Goal: Subscribe to service/newsletter

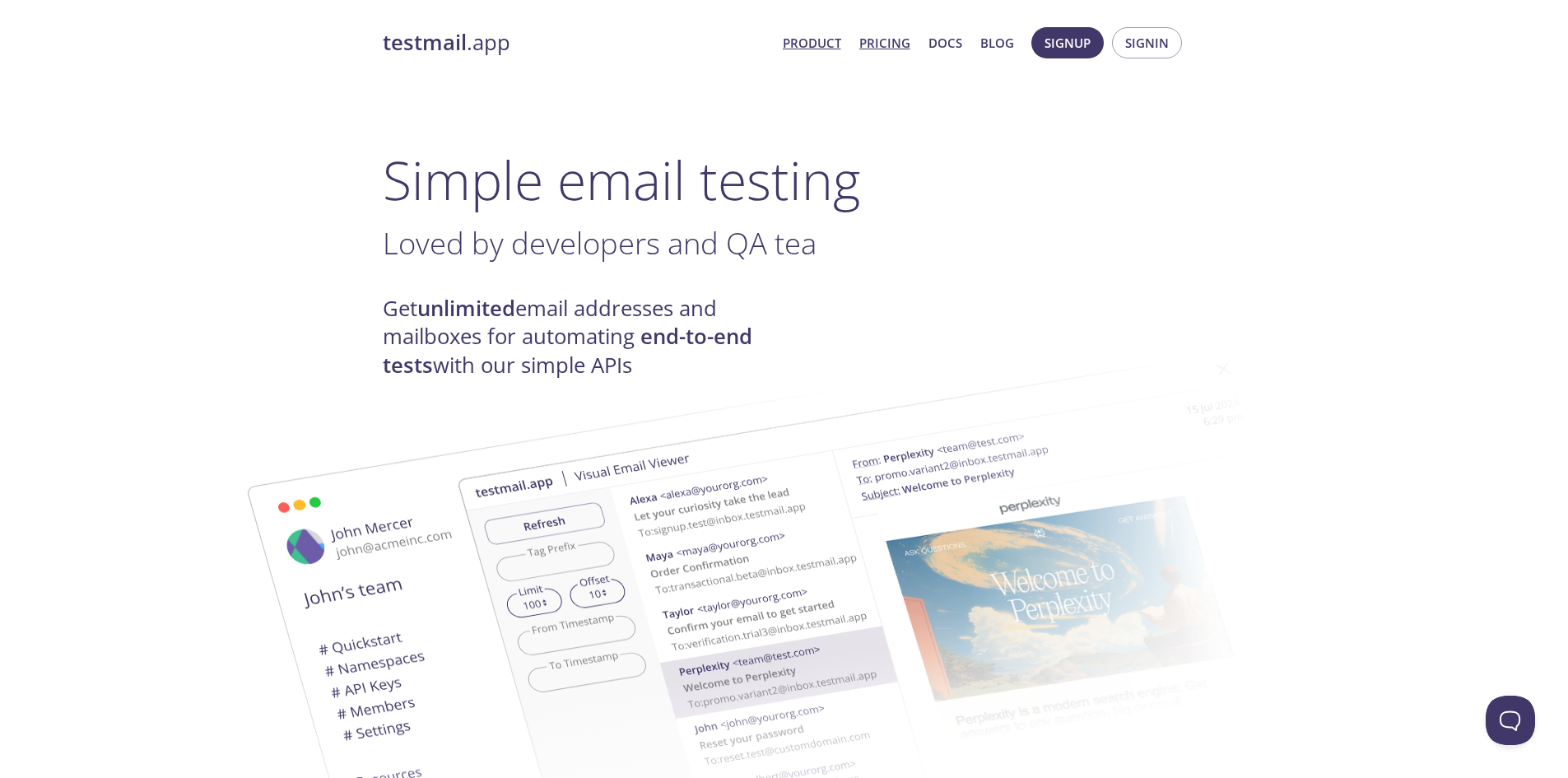
click at [896, 39] on link "Pricing" at bounding box center [885, 43] width 51 height 21
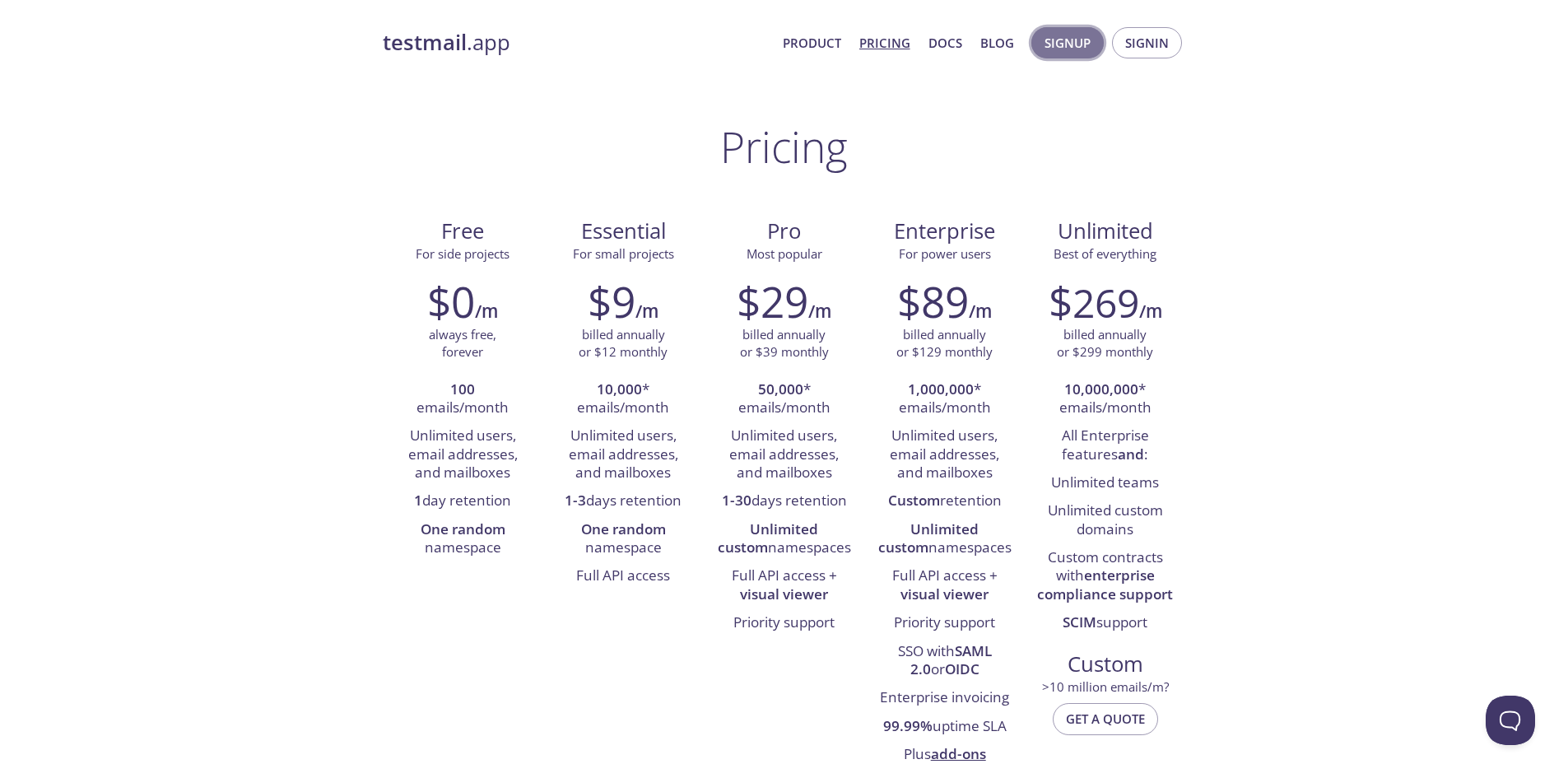
click at [1086, 43] on span "Signup" at bounding box center [1067, 43] width 46 height 21
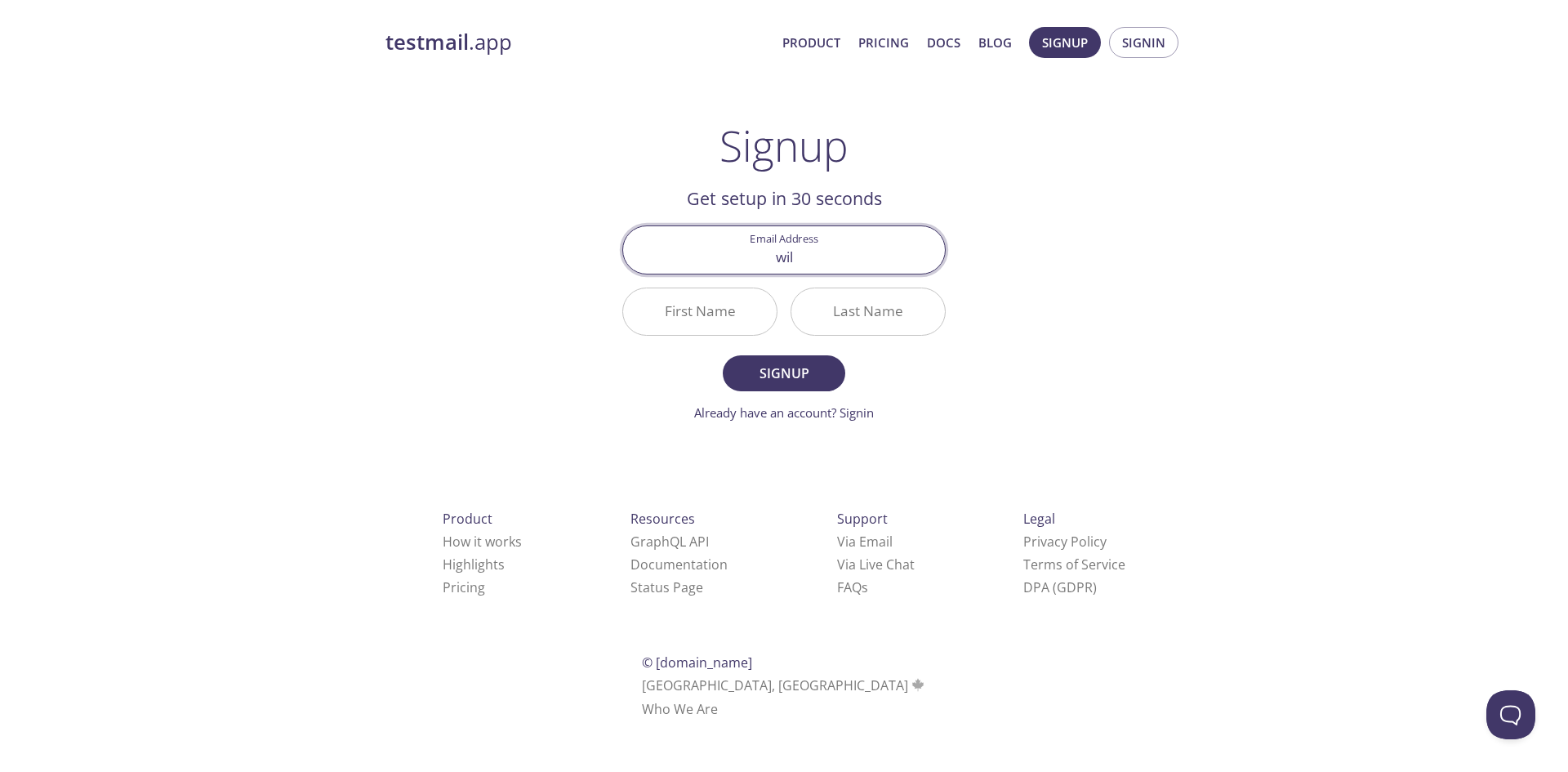
type input "willwilliamson003@gmail.com"
click at [704, 319] on input "First Name" at bounding box center [700, 311] width 154 height 46
type input "Will"
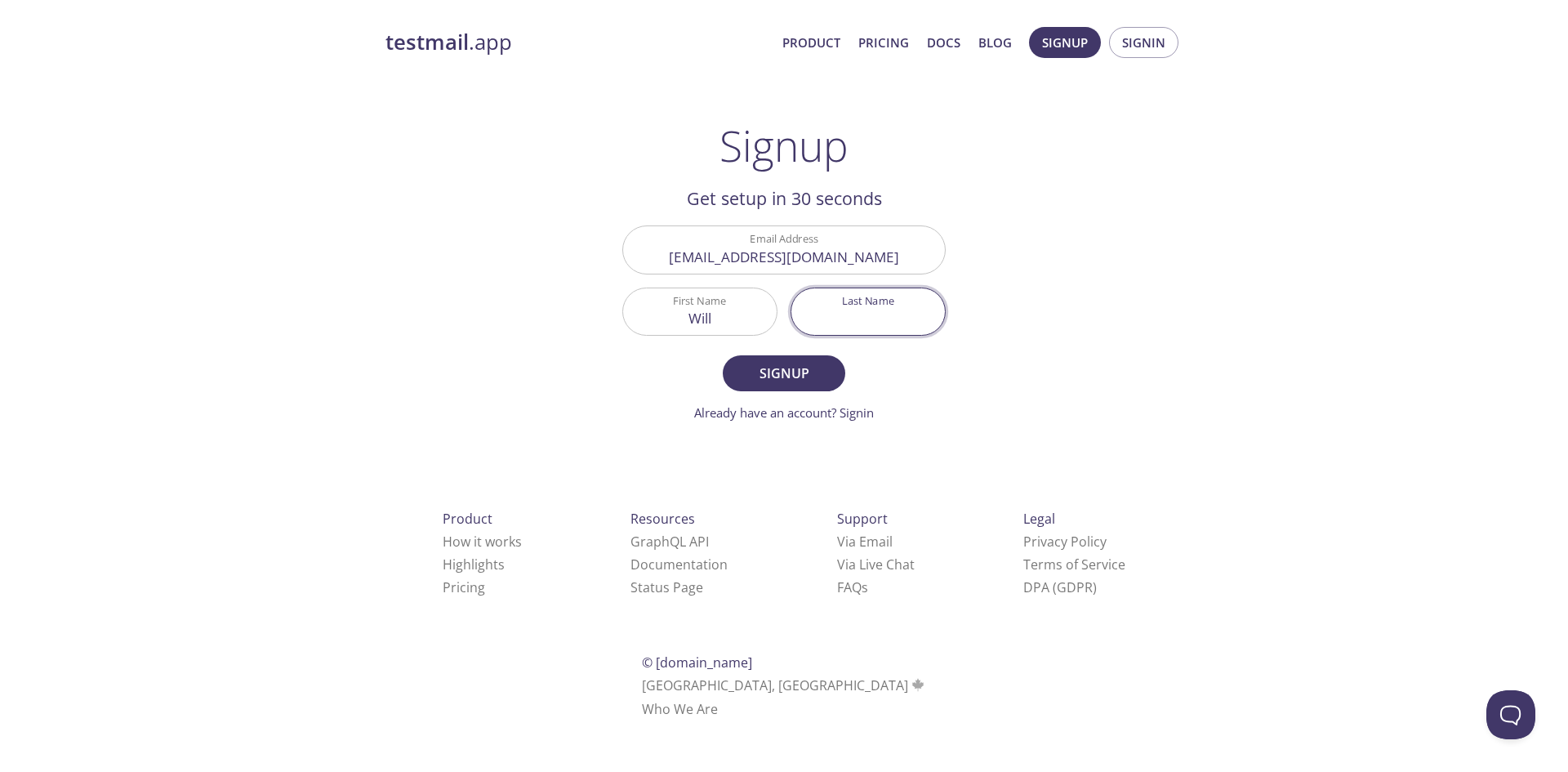
click at [822, 323] on input "Last Name" at bounding box center [868, 311] width 154 height 46
type input "Williamson"
click at [806, 377] on span "Signup" at bounding box center [784, 373] width 87 height 23
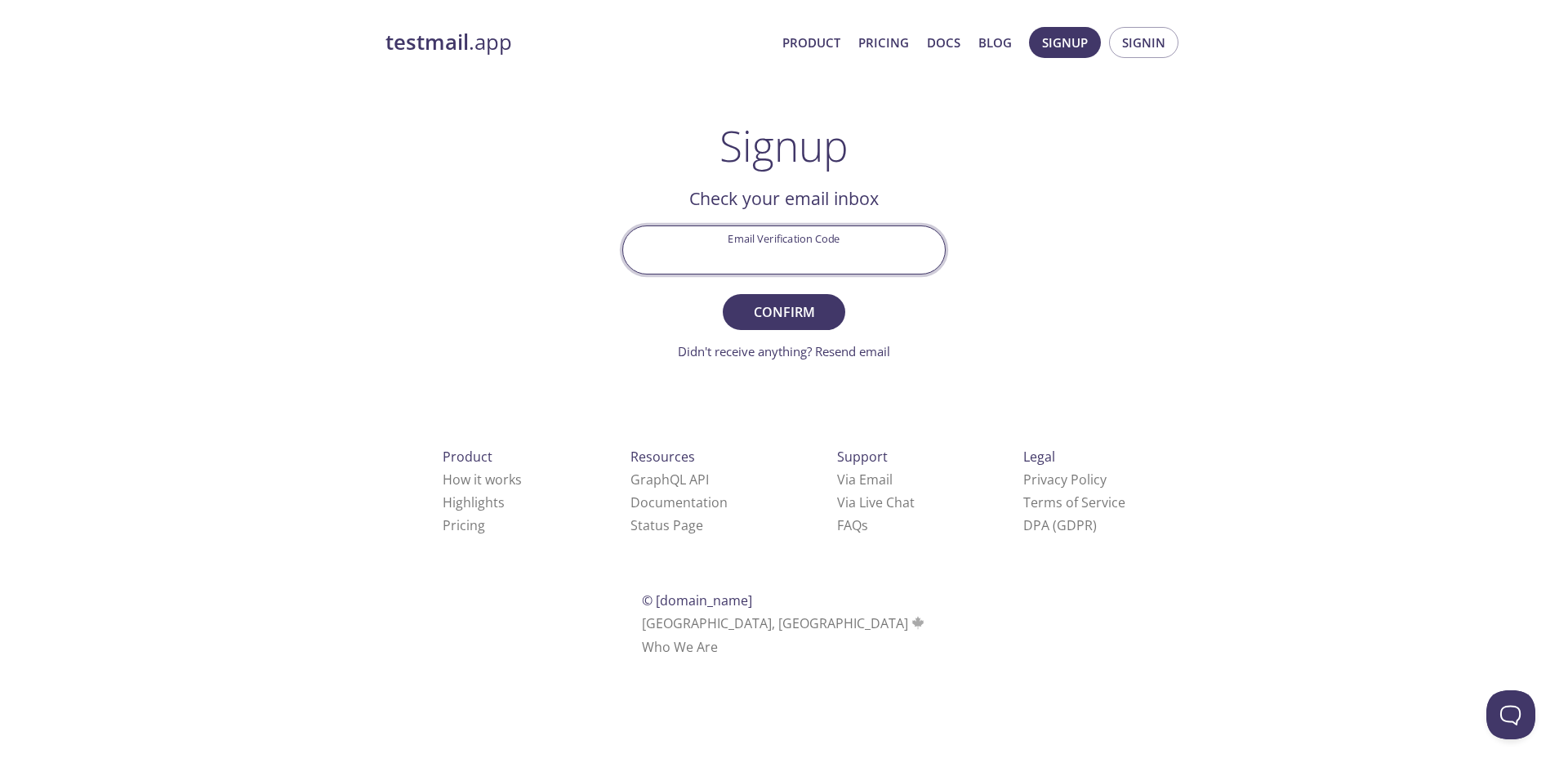
paste input "LP967LD"
click at [752, 253] on input "Email Verification Code" at bounding box center [784, 249] width 322 height 46
type input "LP967LD"
click at [723, 294] on button "Confirm" at bounding box center [784, 312] width 123 height 36
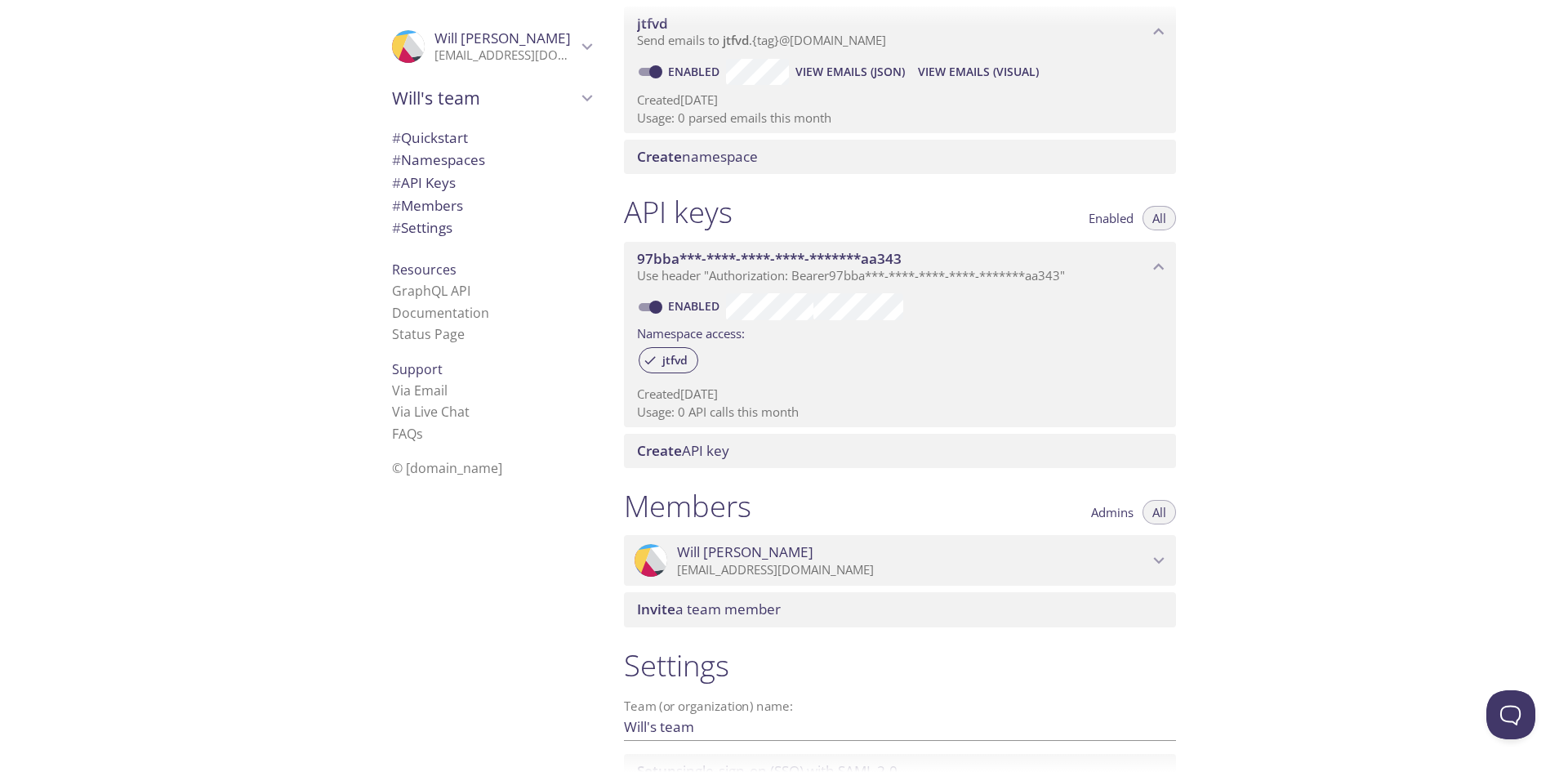
scroll to position [389, 0]
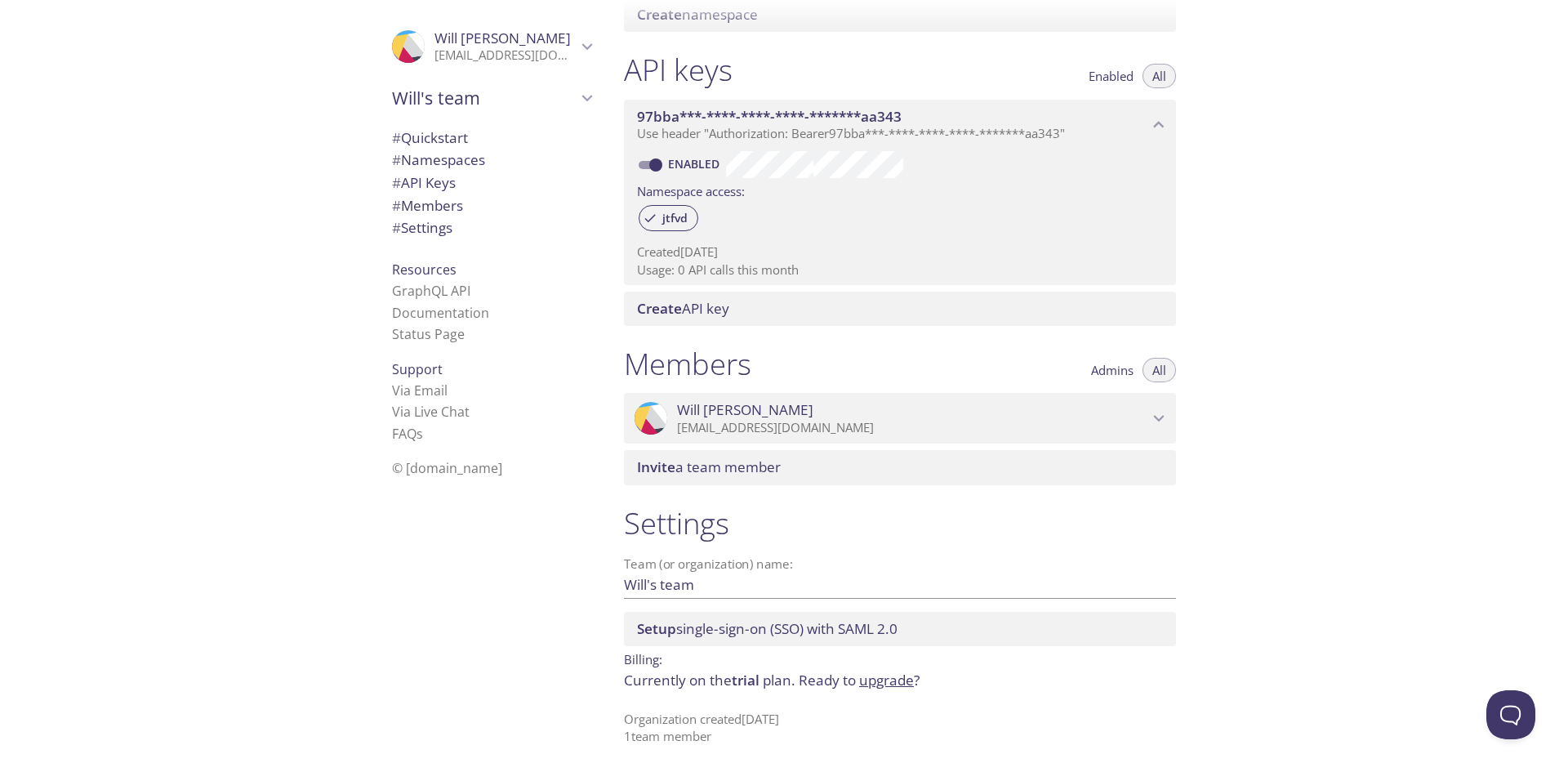
click at [879, 678] on link "upgrade" at bounding box center [887, 680] width 55 height 19
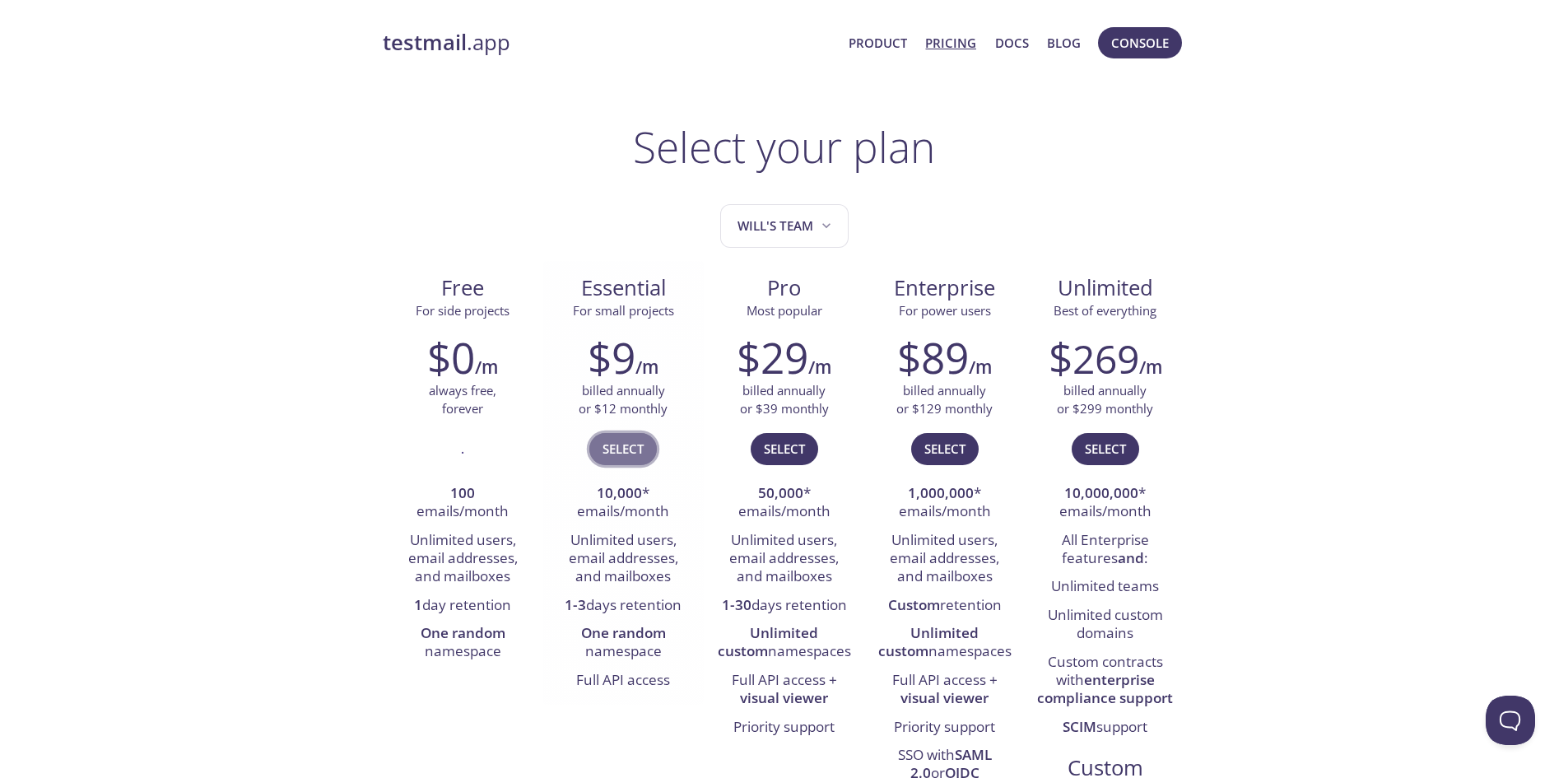
click at [599, 443] on button "Select" at bounding box center [623, 449] width 68 height 31
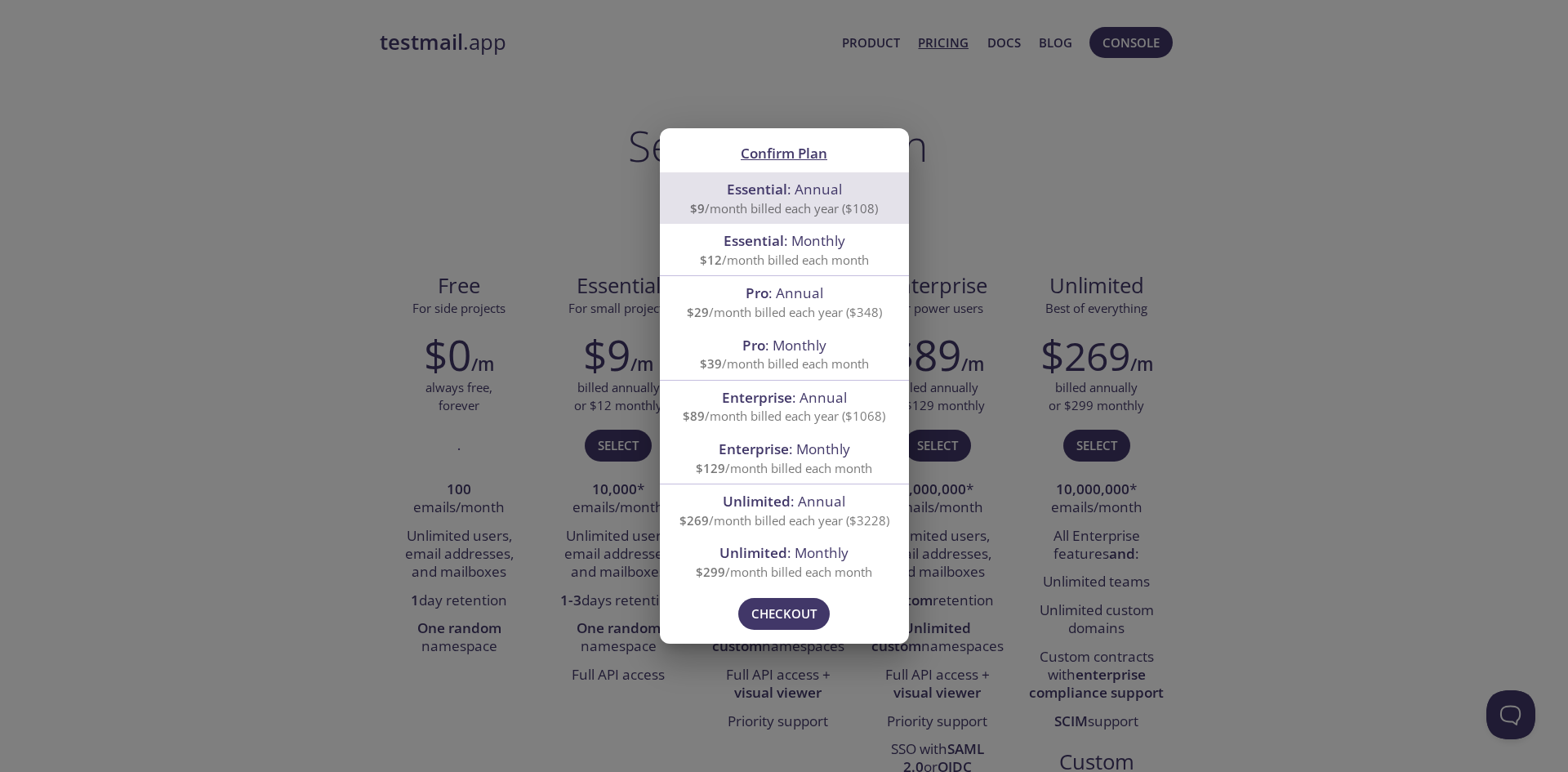
click at [1053, 201] on div "Confirm Plan Essential : Annual $9 /month billed each year ($108) Essential : M…" at bounding box center [784, 386] width 1568 height 772
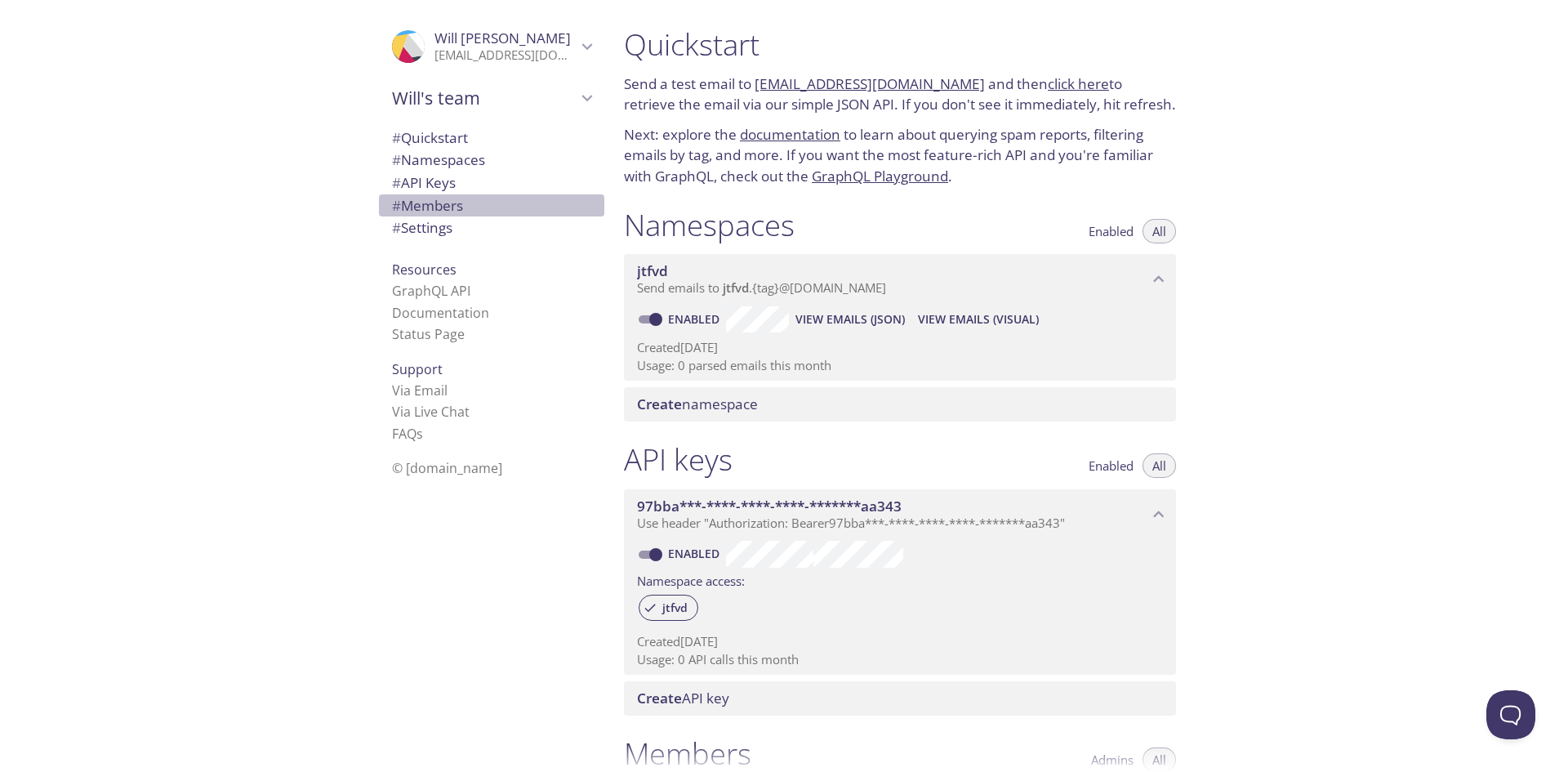
click at [425, 209] on span "# Members" at bounding box center [427, 206] width 71 height 19
